Goal: Information Seeking & Learning: Compare options

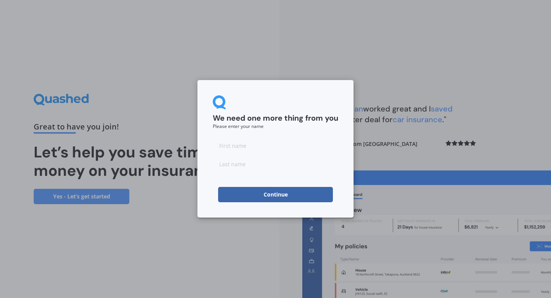
click at [274, 147] on input at bounding box center [275, 145] width 125 height 15
type input "Adam"
click at [264, 166] on input at bounding box center [275, 163] width 125 height 15
type input "Jones"
click at [226, 193] on button "Continue" at bounding box center [275, 194] width 115 height 15
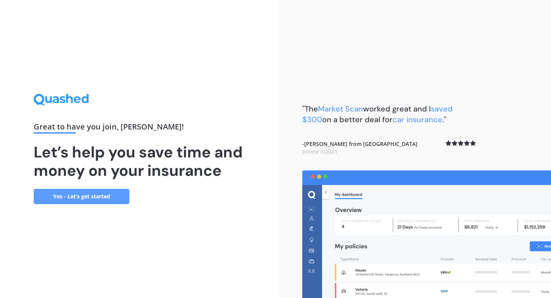
click at [73, 196] on link "Yes - Let’s get started" at bounding box center [82, 196] width 96 height 15
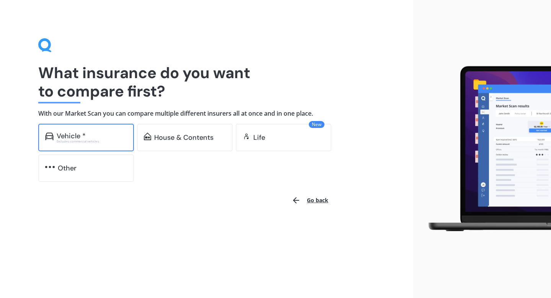
click at [63, 134] on div "Vehicle *" at bounding box center [71, 136] width 29 height 8
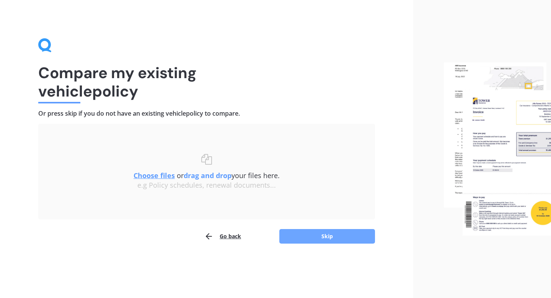
click at [336, 237] on button "Skip" at bounding box center [327, 236] width 96 height 15
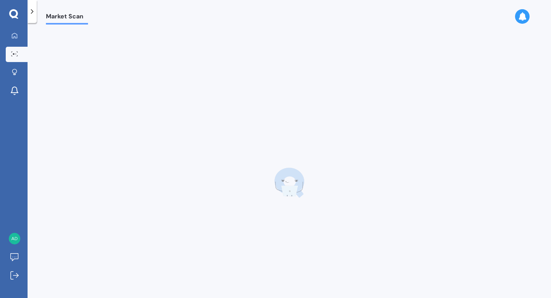
click at [62, 17] on span "Market Scan" at bounding box center [67, 18] width 42 height 10
click at [34, 16] on div at bounding box center [32, 11] width 9 height 23
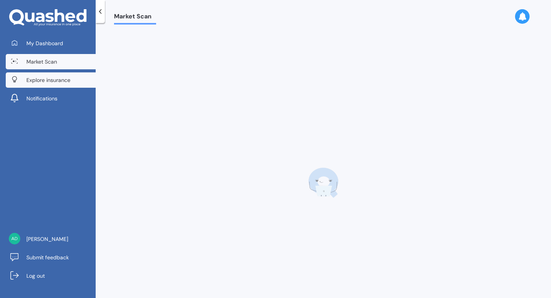
click at [47, 85] on link "Explore insurance" at bounding box center [51, 79] width 90 height 15
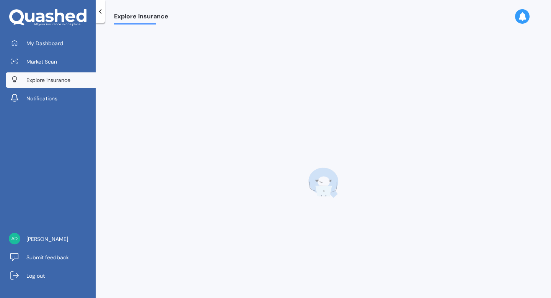
click at [523, 20] on icon at bounding box center [522, 16] width 8 height 8
click at [99, 12] on icon at bounding box center [100, 12] width 8 height 8
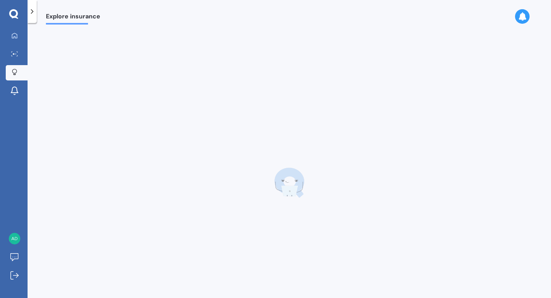
click at [281, 176] on img at bounding box center [289, 182] width 31 height 31
click at [293, 190] on img at bounding box center [289, 182] width 31 height 31
click at [31, 13] on polyline at bounding box center [32, 12] width 2 height 4
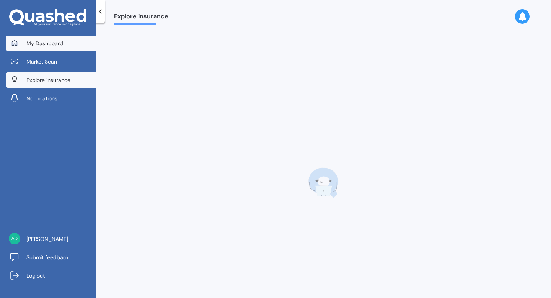
click at [42, 46] on span "My Dashboard" at bounding box center [44, 43] width 37 height 8
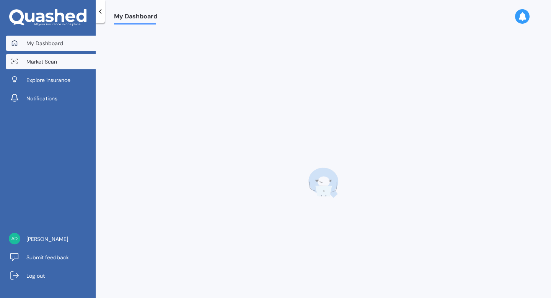
click at [45, 61] on span "Market Scan" at bounding box center [41, 62] width 31 height 8
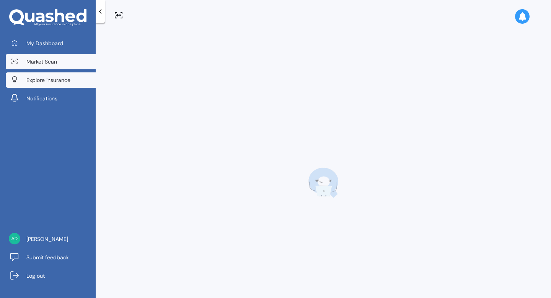
click at [46, 73] on link "Explore insurance" at bounding box center [51, 79] width 90 height 15
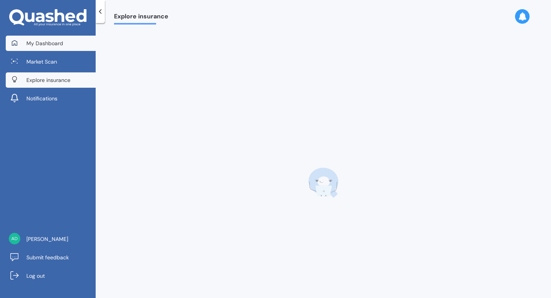
click at [43, 42] on span "My Dashboard" at bounding box center [44, 43] width 37 height 8
click at [51, 82] on span "Explore insurance" at bounding box center [48, 80] width 44 height 8
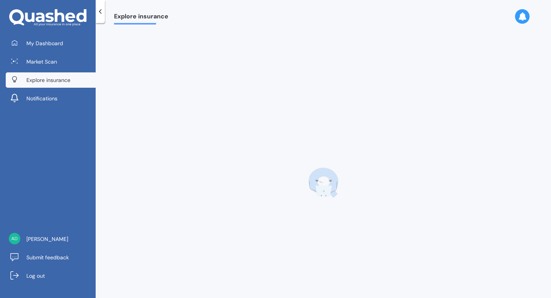
click at [280, 128] on div at bounding box center [323, 183] width 419 height 298
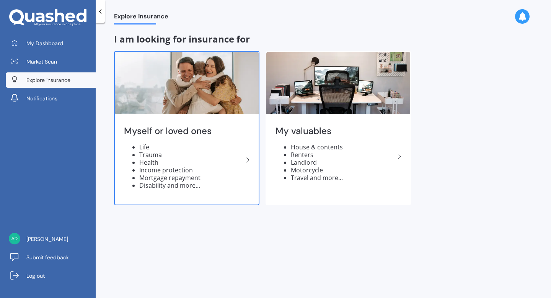
click at [215, 142] on div "Myself or loved ones Life Trauma Health Income protection Mortgage repayment Di…" at bounding box center [187, 160] width 144 height 88
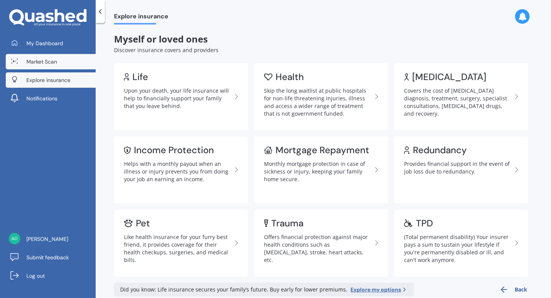
click at [55, 62] on span "Market Scan" at bounding box center [41, 62] width 31 height 8
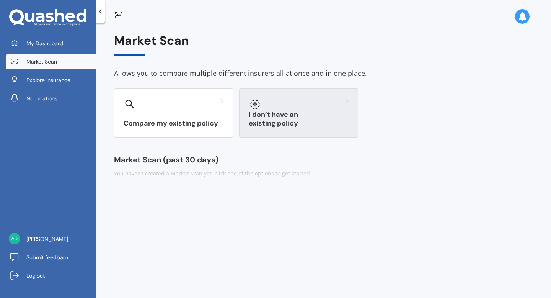
click at [284, 124] on h3 "I don’t have an existing policy" at bounding box center [299, 119] width 100 height 18
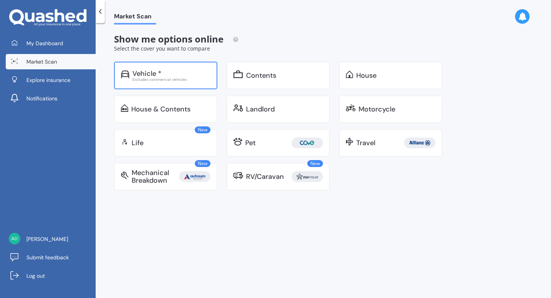
click at [144, 74] on div "Vehicle *" at bounding box center [146, 74] width 29 height 8
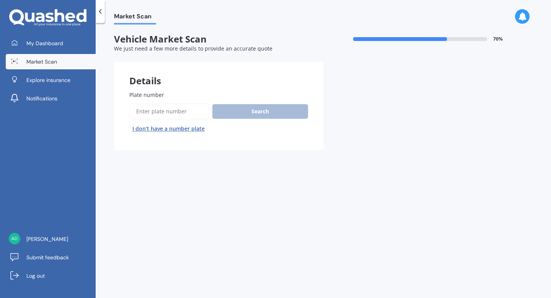
click at [178, 117] on input "Plate number" at bounding box center [169, 111] width 80 height 16
type input "FFZ331"
click at [253, 117] on button "Search" at bounding box center [260, 111] width 96 height 15
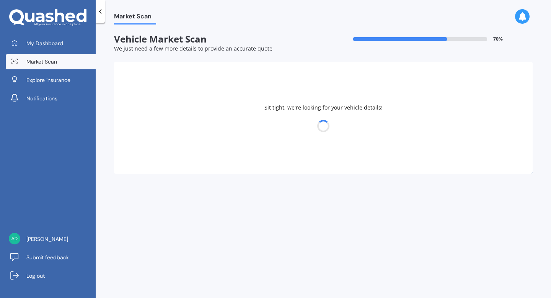
select select "MAZDA"
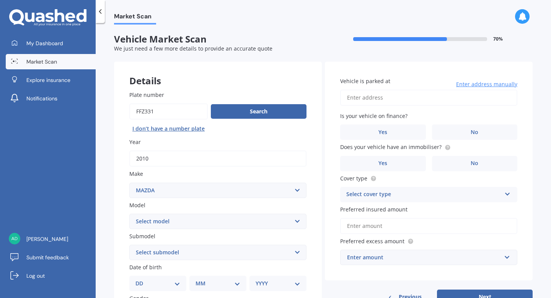
click at [406, 98] on input "Vehicle is parked at" at bounding box center [428, 98] width 177 height 16
type input "1/135 Litten Road, Cockle BayAuckland, Auckland 2014"
click at [463, 132] on label "No" at bounding box center [475, 131] width 86 height 15
click at [0, 0] on input "No" at bounding box center [0, 0] width 0 height 0
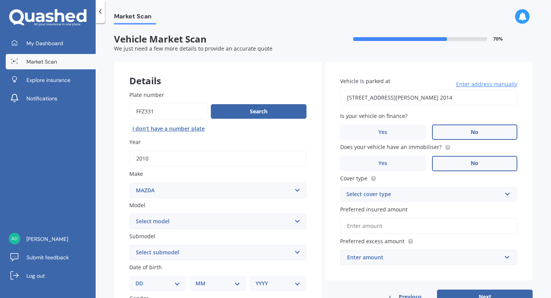
click at [461, 161] on label "No" at bounding box center [475, 163] width 86 height 15
click at [0, 0] on input "No" at bounding box center [0, 0] width 0 height 0
click at [441, 196] on div "Select cover type" at bounding box center [423, 194] width 155 height 9
click at [438, 213] on div "Comprehensive" at bounding box center [428, 209] width 176 height 14
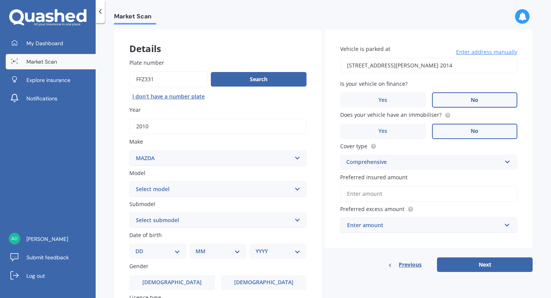
scroll to position [42, 0]
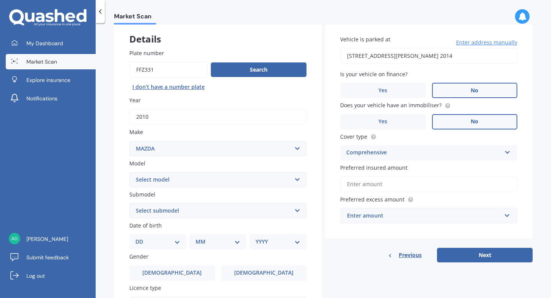
click at [171, 211] on select "Select submodel" at bounding box center [217, 210] width 177 height 15
click at [140, 181] on select "Select model 121 2 3 323 323 / Familia 6 626 929 Atenza Autozam Axela AZ3 B2000…" at bounding box center [217, 179] width 177 height 15
select select "3"
click at [148, 209] on select "Select submodel" at bounding box center [217, 210] width 177 height 15
click at [158, 248] on div "DD 01 02 03 04 05 06 07 08 09 10 11 12 13 14 15 16 17 18 19 20 21 22 23 24 25 2…" at bounding box center [157, 241] width 57 height 15
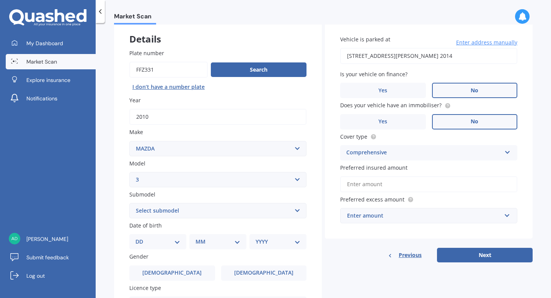
click at [157, 244] on select "DD 01 02 03 04 05 06 07 08 09 10 11 12 13 14 15 16 17 18 19 20 21 22 23 24 25 2…" at bounding box center [157, 241] width 45 height 8
select select "11"
click at [211, 243] on select "MM 01 02 03 04 05 06 07 08 09 10 11 12" at bounding box center [217, 241] width 45 height 8
select select "07"
click at [275, 246] on select "YYYY 2025 2024 2023 2022 2021 2020 2019 2018 2017 2016 2015 2014 2013 2012 2011…" at bounding box center [277, 241] width 42 height 8
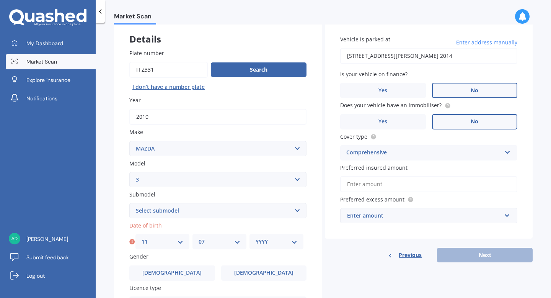
select select "2000"
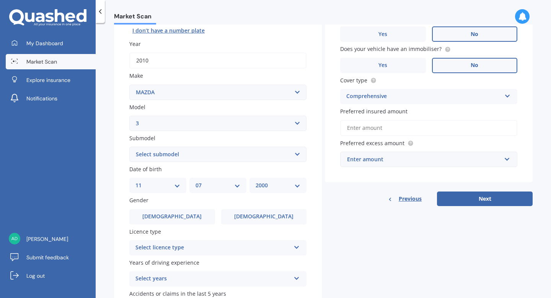
scroll to position [103, 0]
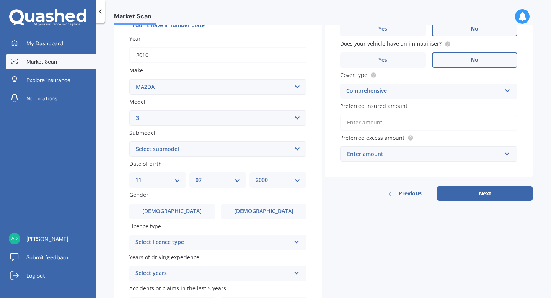
click at [151, 215] on label "Male" at bounding box center [172, 211] width 86 height 15
click at [0, 0] on input "Male" at bounding box center [0, 0] width 0 height 0
click at [178, 246] on div "Select licence type" at bounding box center [212, 242] width 155 height 9
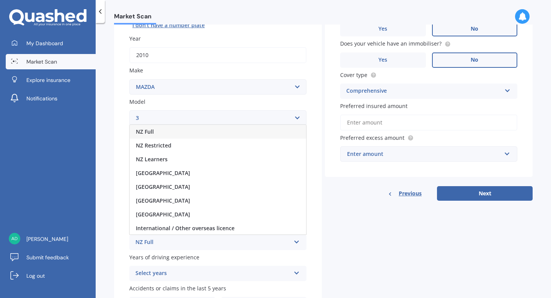
click at [144, 128] on div "NZ Full" at bounding box center [218, 132] width 176 height 14
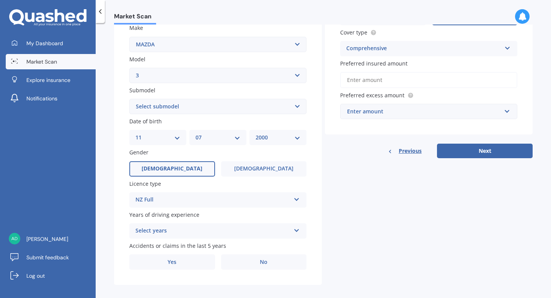
scroll to position [155, 0]
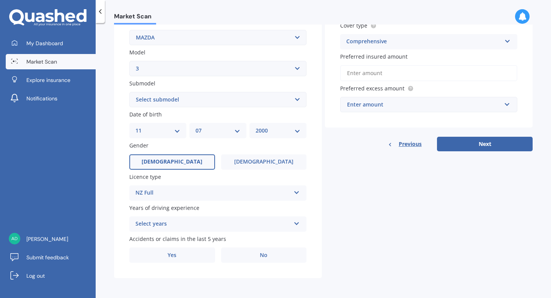
click at [197, 221] on div "Select years" at bounding box center [212, 223] width 155 height 9
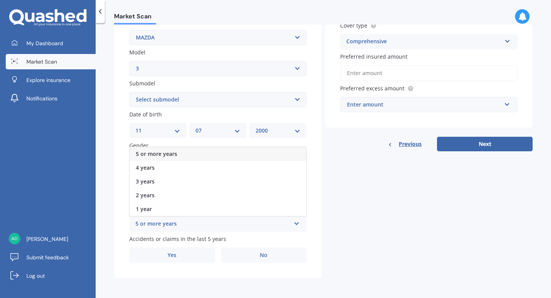
click at [180, 224] on div "5 or more years" at bounding box center [212, 223] width 155 height 9
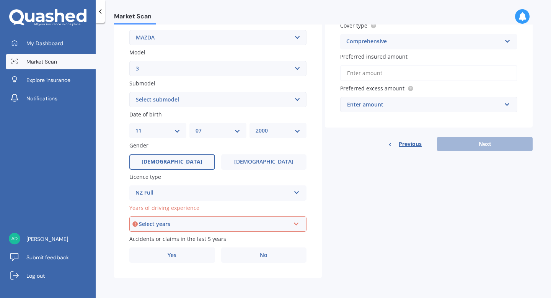
click at [212, 224] on div "Select years" at bounding box center [214, 224] width 151 height 8
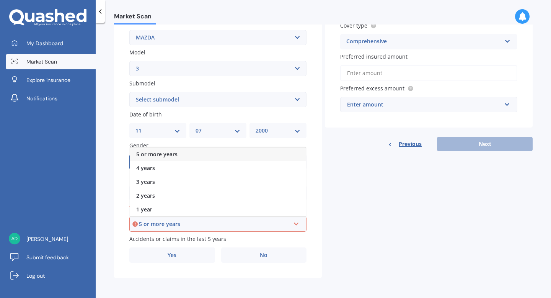
click at [212, 224] on div "5 or more years" at bounding box center [214, 224] width 151 height 8
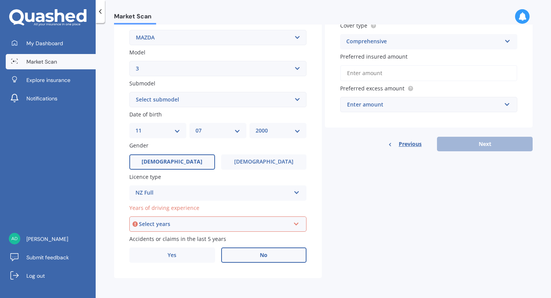
click at [242, 254] on label "No" at bounding box center [264, 254] width 86 height 15
click at [0, 0] on input "No" at bounding box center [0, 0] width 0 height 0
click at [297, 225] on div "Select years 5 or more years 4 years 3 years 2 years 1 year" at bounding box center [217, 223] width 177 height 15
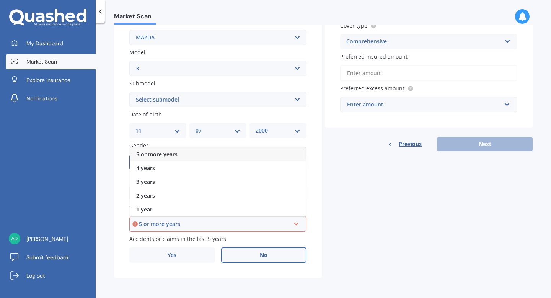
click at [168, 153] on span "5 or more years" at bounding box center [156, 153] width 41 height 7
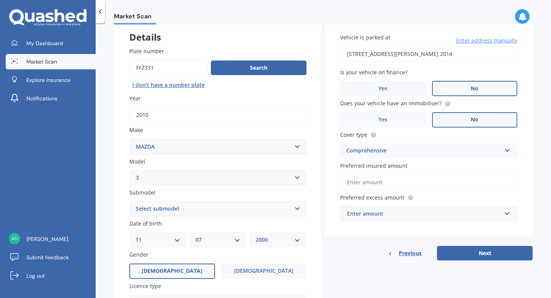
scroll to position [46, 0]
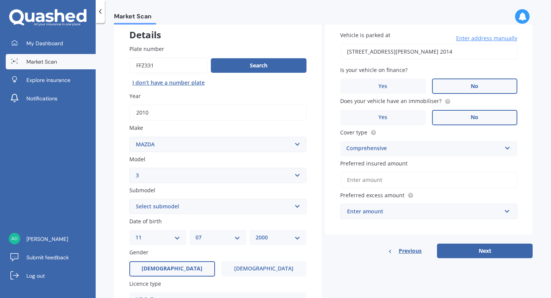
click at [414, 180] on input "Preferred insured amount" at bounding box center [428, 180] width 177 height 16
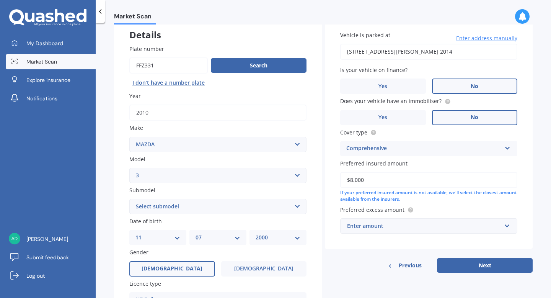
type input "$8,000"
click at [396, 228] on div "Enter amount" at bounding box center [424, 225] width 154 height 8
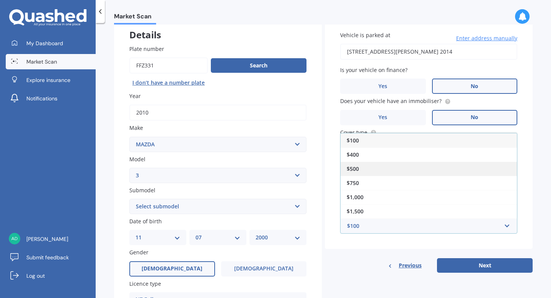
click at [358, 171] on div "$500" at bounding box center [428, 168] width 176 height 14
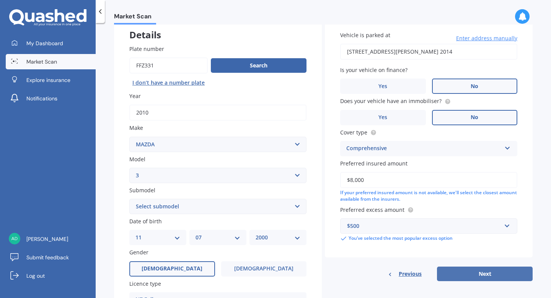
click at [469, 272] on button "Next" at bounding box center [485, 273] width 96 height 15
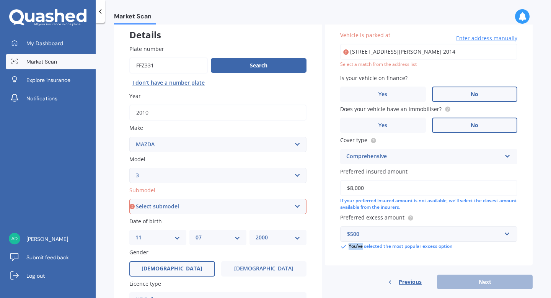
click at [296, 207] on select "Select submodel (all other) 2.0 GLX 2.0GSX Hatch MPS 2.3 6MT MPS Turbo SP22 LTD…" at bounding box center [217, 206] width 177 height 15
select select "2.0 GLX"
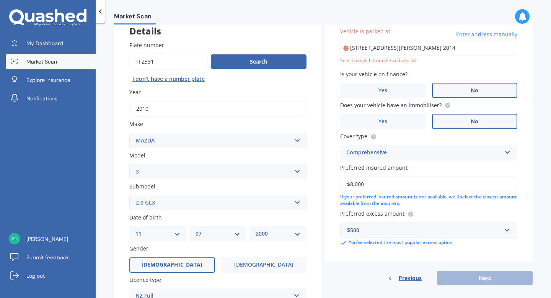
click at [422, 49] on input "1/135 Litten Road, Cockle BayAuckland, Auckland 2014" at bounding box center [428, 48] width 177 height 16
click at [494, 42] on input "1/135 Litten Road, Cockle Bay Auckland, Auckland 2014" at bounding box center [428, 48] width 177 height 16
type input "1/135 Litten Road, Cockle Bay, Auckland 2014"
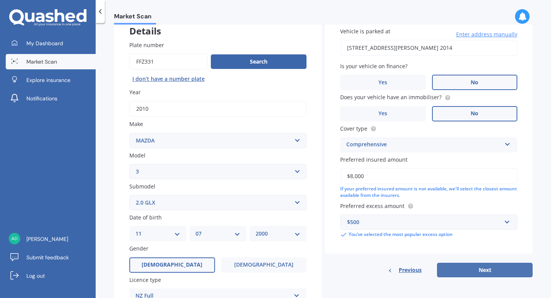
click at [463, 274] on button "Next" at bounding box center [485, 269] width 96 height 15
select select "11"
select select "07"
select select "2000"
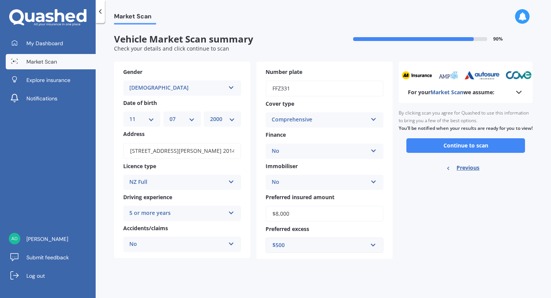
scroll to position [0, 0]
click at [238, 244] on div "No Yes No" at bounding box center [182, 243] width 118 height 15
click at [223, 274] on div "No" at bounding box center [182, 273] width 117 height 14
click at [495, 150] on button "Continue to scan" at bounding box center [465, 145] width 119 height 15
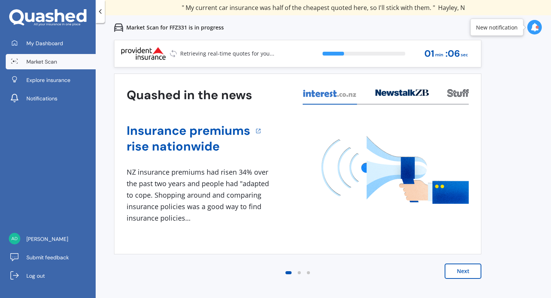
click at [452, 274] on button "Next" at bounding box center [463, 270] width 37 height 15
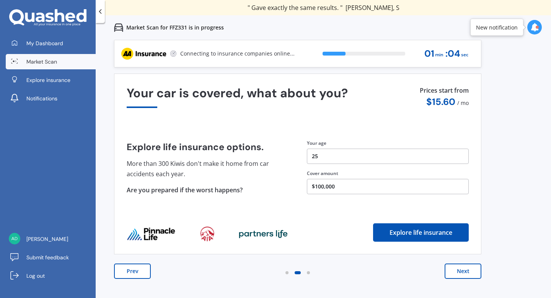
click at [452, 274] on button "Next" at bounding box center [463, 270] width 37 height 15
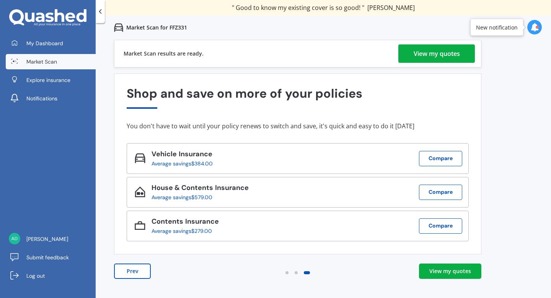
click at [427, 58] on div "View my quotes" at bounding box center [437, 53] width 46 height 18
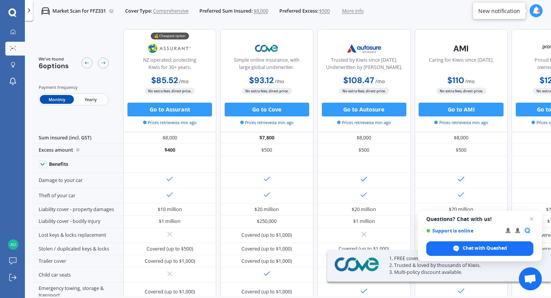
click at [88, 99] on span "Yearly" at bounding box center [91, 99] width 34 height 9
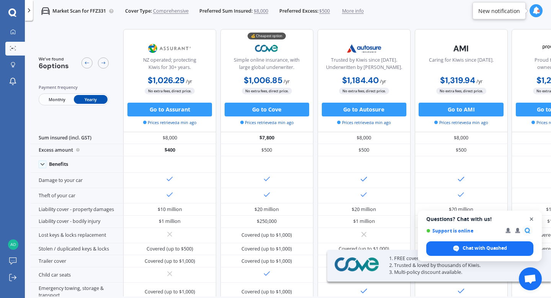
click at [532, 217] on span "Close chat" at bounding box center [532, 219] width 10 height 10
